Goal: Task Accomplishment & Management: Use online tool/utility

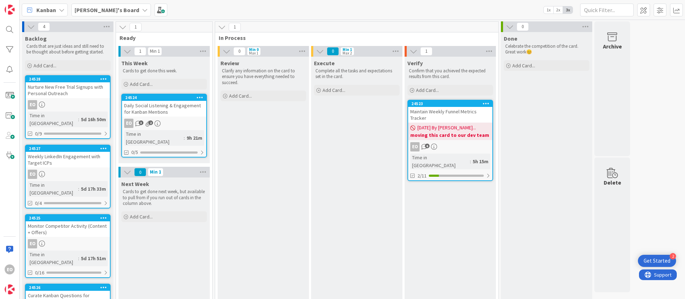
click at [170, 123] on div "EO 3 2" at bounding box center [164, 123] width 84 height 9
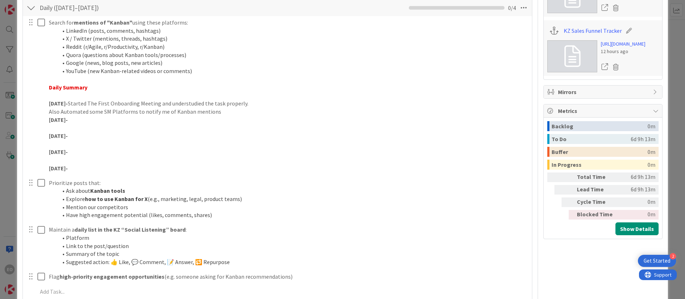
scroll to position [268, 0]
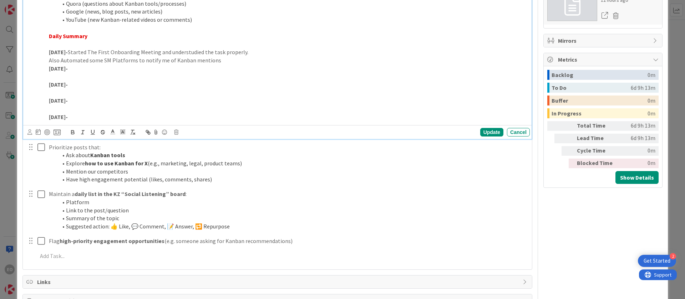
click at [190, 92] on p at bounding box center [288, 93] width 478 height 8
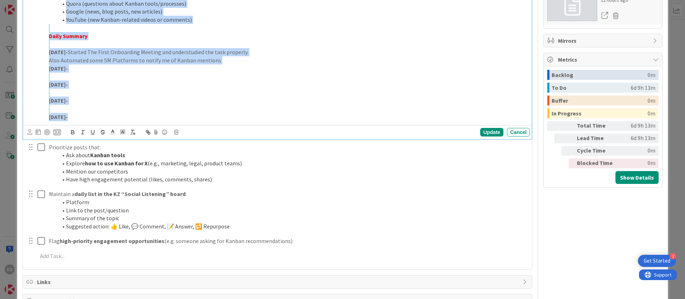
copy div "Search for mentions of "Kanban" using these platforms: LinkedIn (posts, comment…"
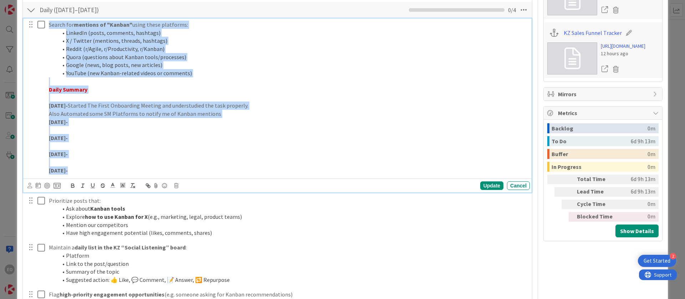
click at [342, 100] on p at bounding box center [288, 98] width 478 height 8
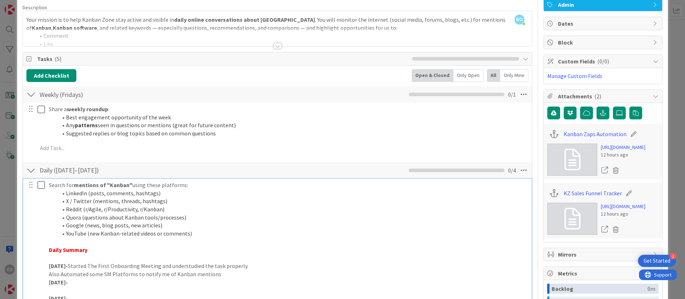
scroll to position [0, 0]
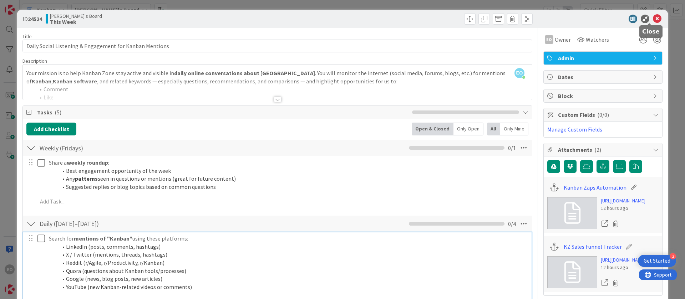
click at [653, 19] on icon at bounding box center [657, 19] width 9 height 9
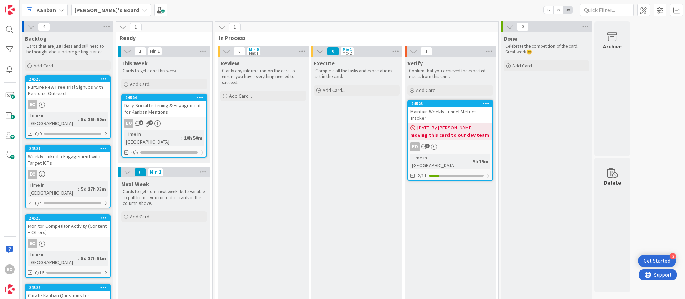
click at [161, 121] on div "EO 3 2" at bounding box center [164, 123] width 84 height 9
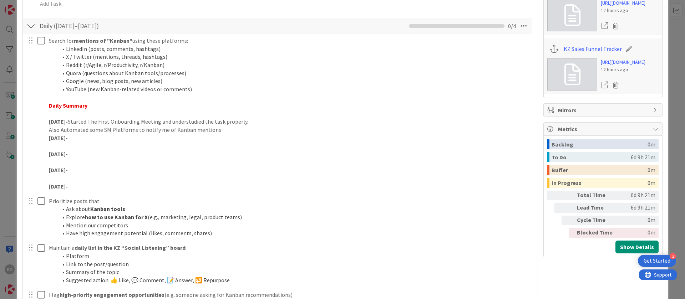
scroll to position [145, 0]
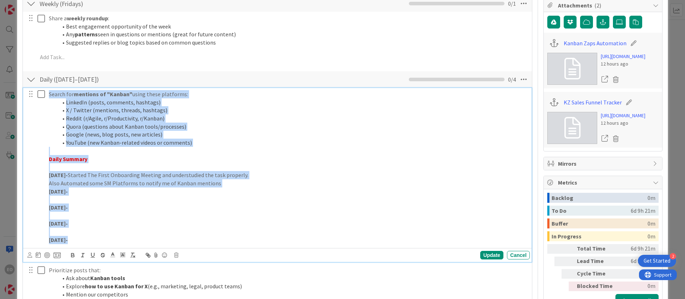
drag, startPoint x: 50, startPoint y: 94, endPoint x: 257, endPoint y: 236, distance: 250.9
click at [257, 236] on div "Search for mentions of "Kanban" using these platforms: LinkedIn (posts, comment…" at bounding box center [288, 167] width 484 height 158
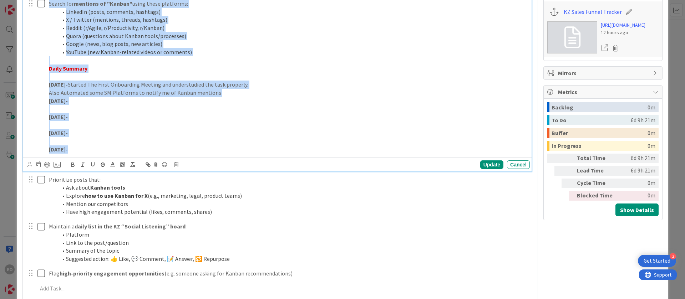
scroll to position [252, 0]
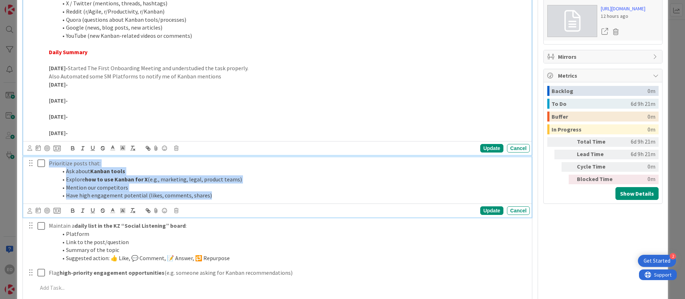
drag, startPoint x: 49, startPoint y: 162, endPoint x: 230, endPoint y: 212, distance: 187.9
click at [230, 212] on div "Prioritize posts that: Ask about Kanban tools Explore how to use Kanban for X (…" at bounding box center [277, 187] width 509 height 61
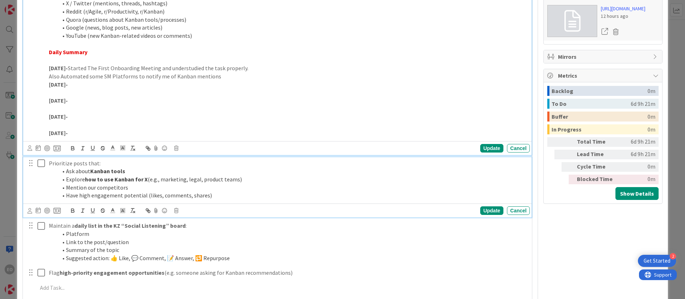
click at [152, 133] on div "Search for mentions of "Kanban" using these platforms: LinkedIn (posts, comment…" at bounding box center [288, 60] width 484 height 158
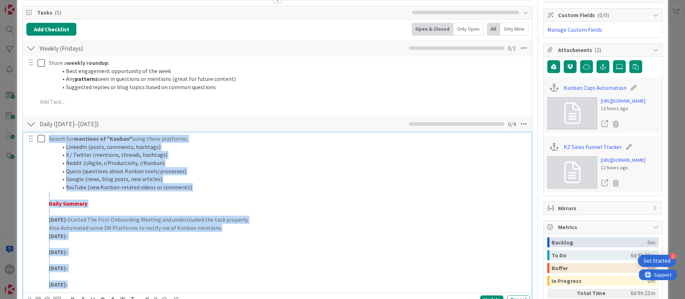
scroll to position [91, 0]
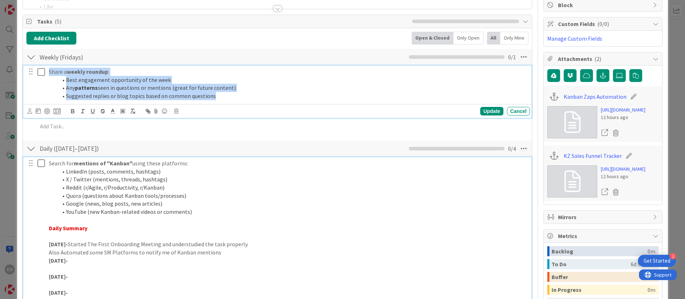
drag, startPoint x: 49, startPoint y: 75, endPoint x: 224, endPoint y: 100, distance: 177.1
click at [224, 100] on div "Share a weekly roundup : Best engagement opportunity of the week Any patterns s…" at bounding box center [288, 84] width 484 height 37
copy div "Share a weekly roundup : Best engagement opportunity of the week Any patterns s…"
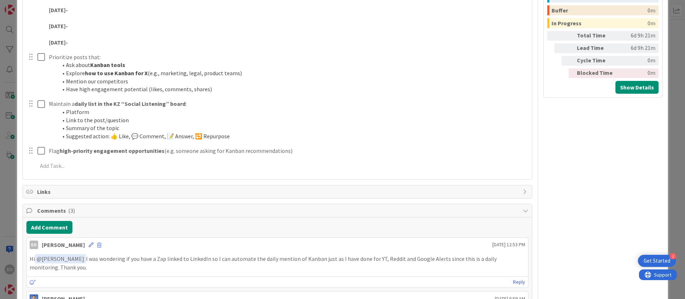
scroll to position [359, 0]
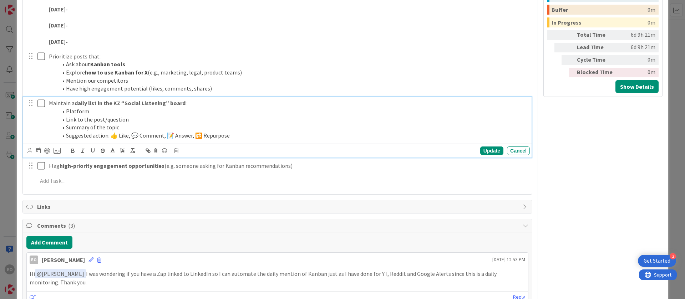
click at [168, 99] on p "Maintain a daily list in the KZ “Social Listening” board :" at bounding box center [288, 103] width 478 height 8
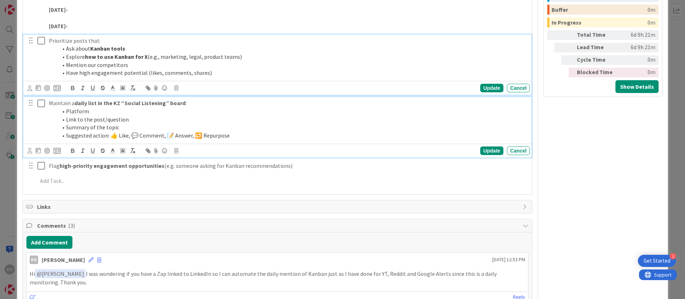
click at [54, 62] on ol "Ask about Kanban tools Explore how to use Kanban for X (e.g., marketing, legal,…" at bounding box center [288, 61] width 478 height 32
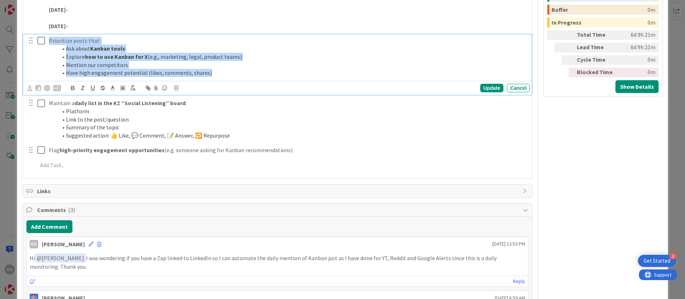
drag, startPoint x: 50, startPoint y: 41, endPoint x: 211, endPoint y: 72, distance: 164.0
click at [211, 72] on div "Prioritize posts that: Ask about Kanban tools Explore how to use Kanban for X (…" at bounding box center [288, 57] width 484 height 45
copy div "Prioritize posts that: Ask about Kanban tools Explore how to use Kanban for X (…"
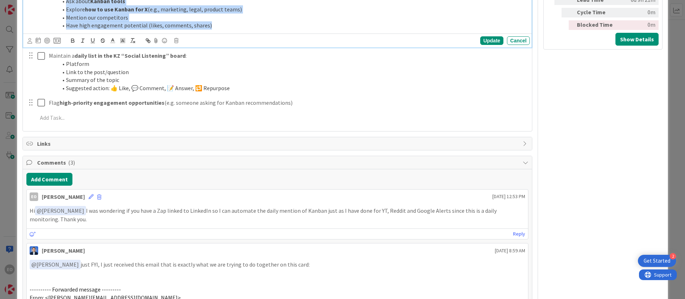
scroll to position [412, 0]
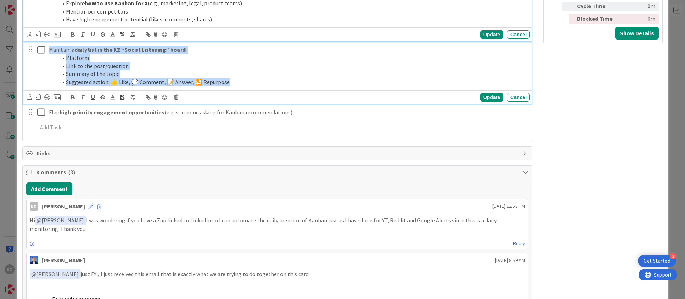
drag, startPoint x: 48, startPoint y: 51, endPoint x: 243, endPoint y: 99, distance: 201.3
click at [243, 99] on div "Maintain a daily list in the KZ “Social Listening” board : Platform Link to the…" at bounding box center [277, 74] width 509 height 61
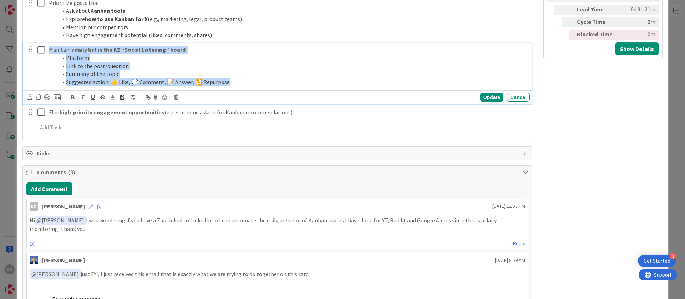
copy div "Maintain a daily list in the KZ “Social Listening” board : Platform Link to the…"
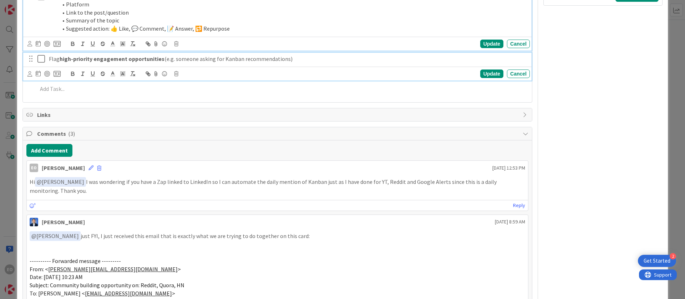
click at [82, 64] on div "Flag high-priority engagement opportunities (e.g. someone asking for Kanban rec…" at bounding box center [288, 59] width 484 height 12
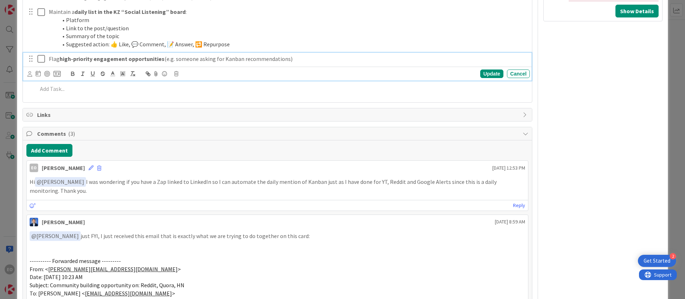
copy p "Flag high-priority engagement opportunities (e.g. someone asking for Kanban rec…"
